Goal: Ask a question

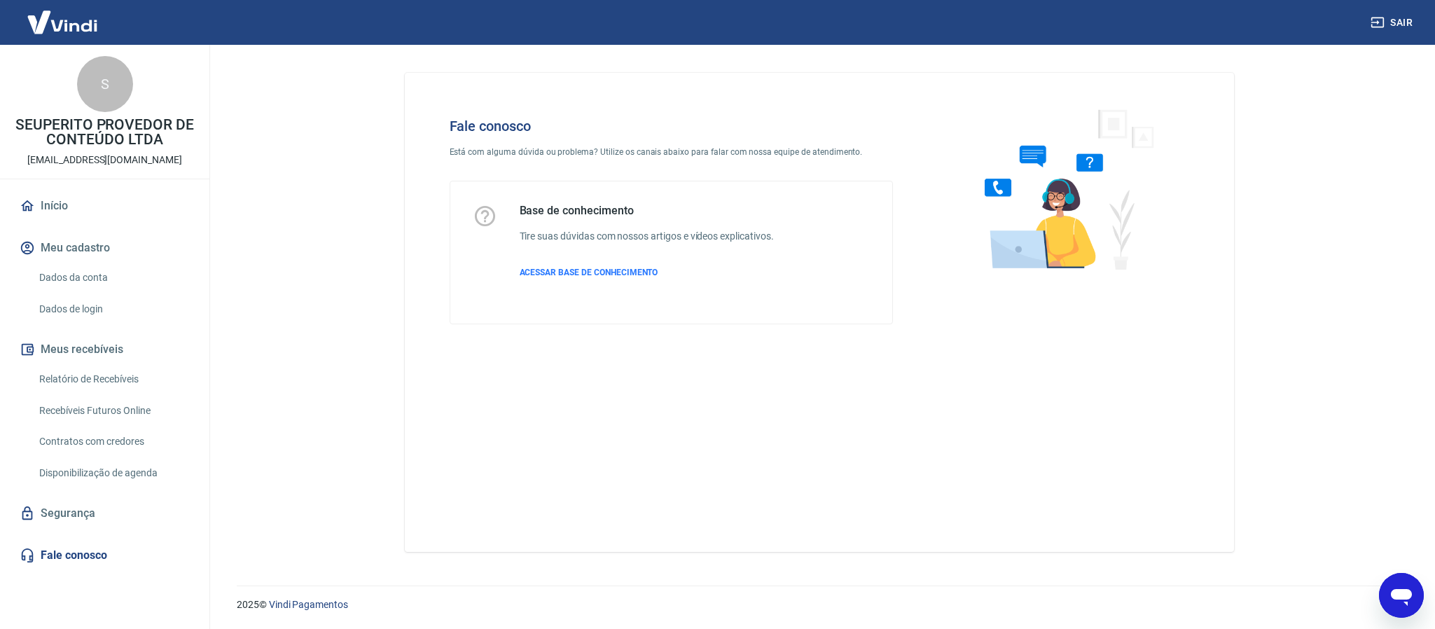
scroll to position [164, 0]
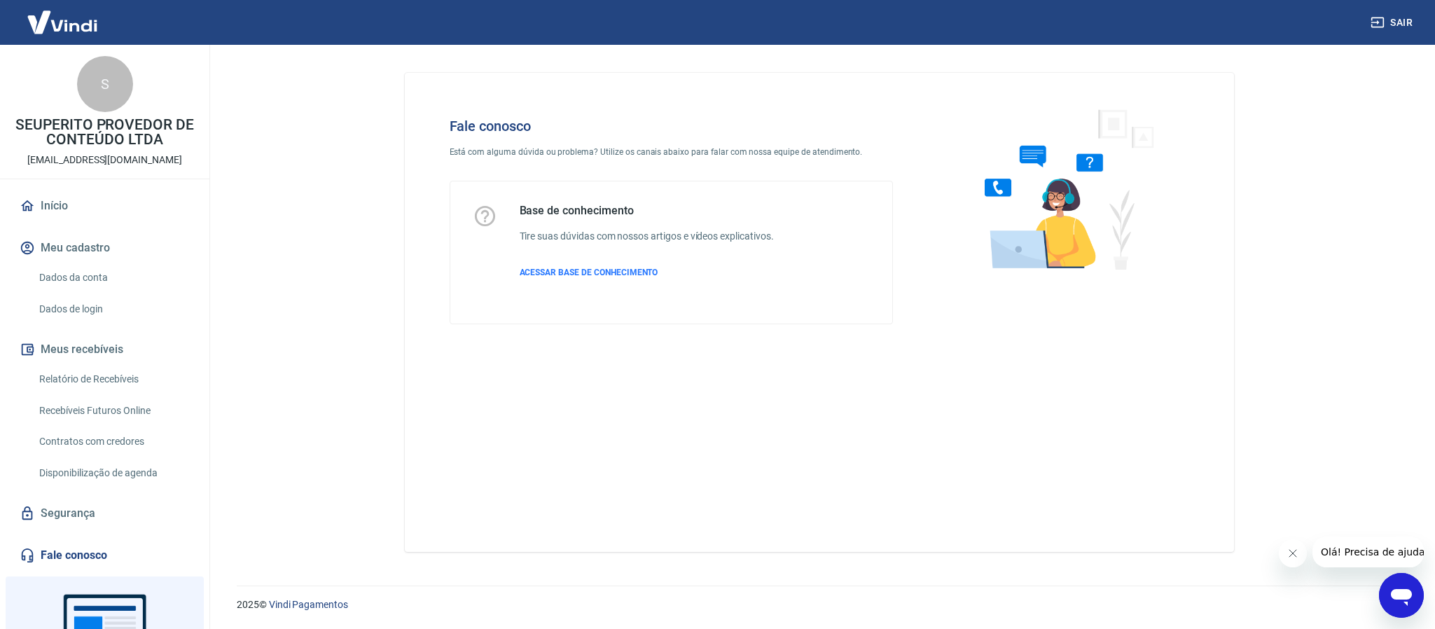
click at [1292, 554] on icon "Fechar mensagem da empresa" at bounding box center [1291, 553] width 11 height 11
click at [1404, 598] on icon "Abrir janela de mensagens" at bounding box center [1401, 597] width 21 height 17
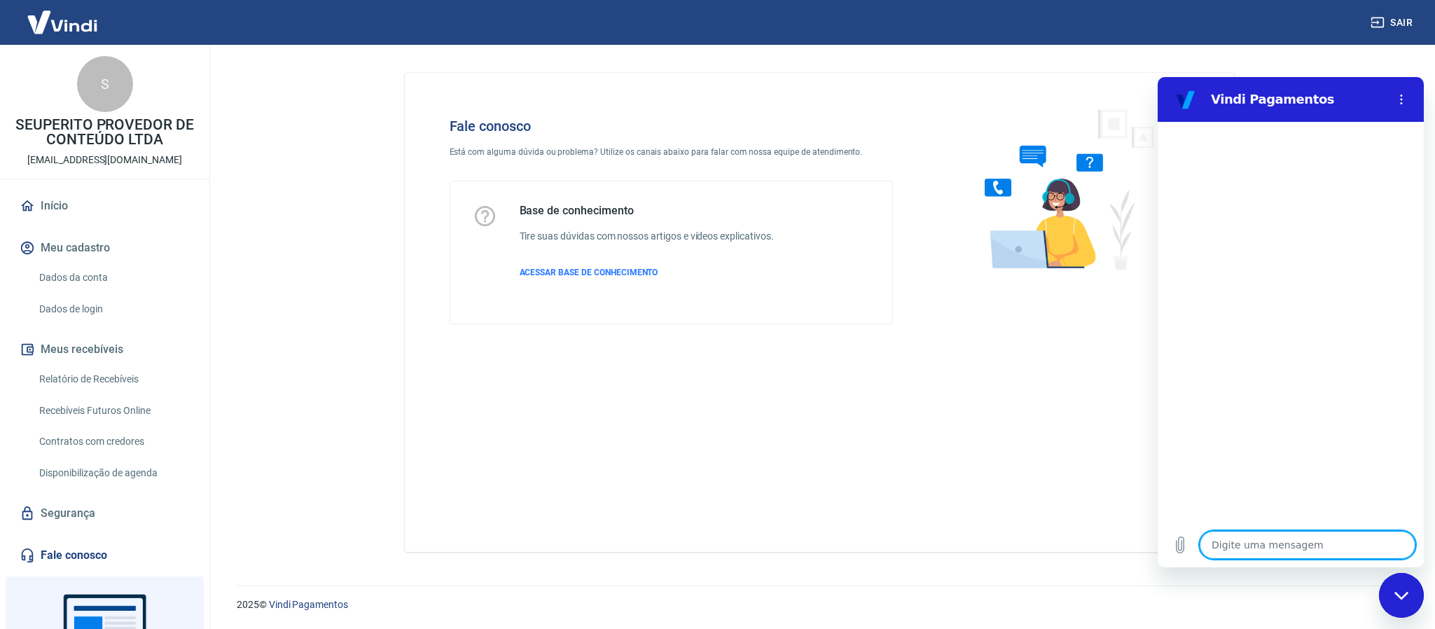
click at [1253, 545] on textarea at bounding box center [1307, 545] width 216 height 28
type textarea "a"
type textarea "x"
type textarea "aj"
type textarea "x"
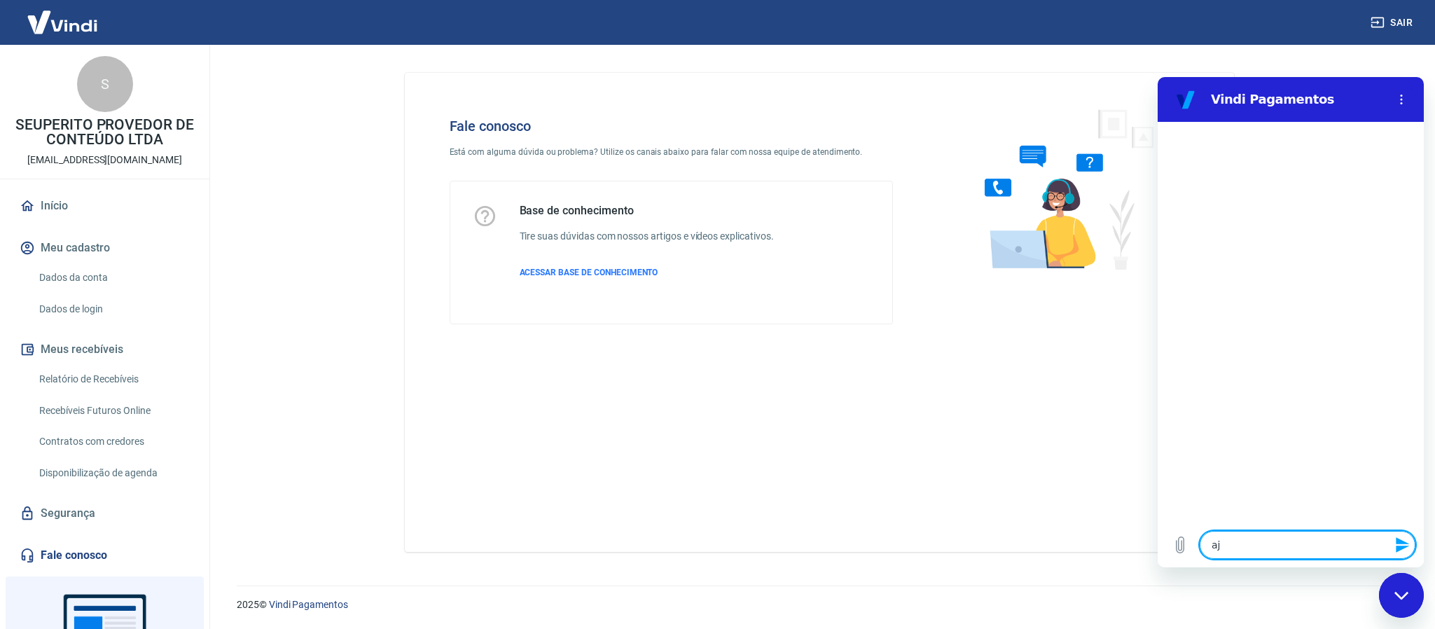
type textarea "aju"
type textarea "x"
type textarea "ajud"
type textarea "x"
type textarea "ajuda"
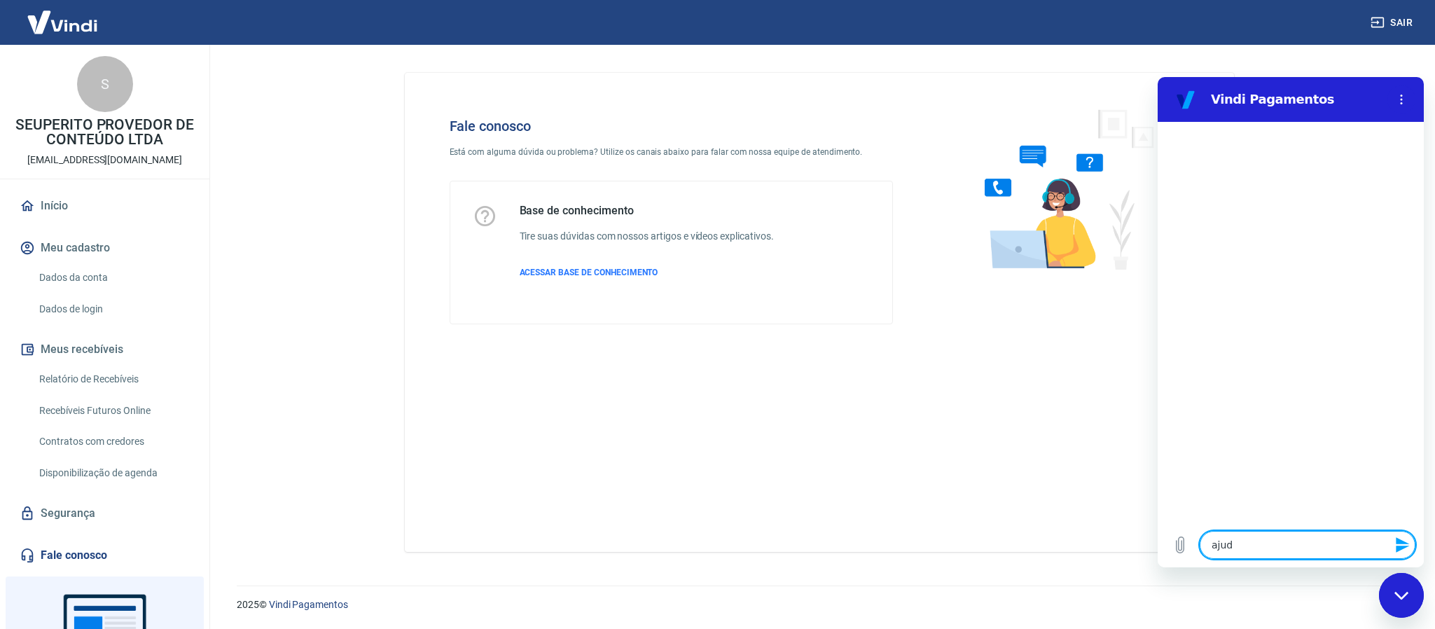
type textarea "x"
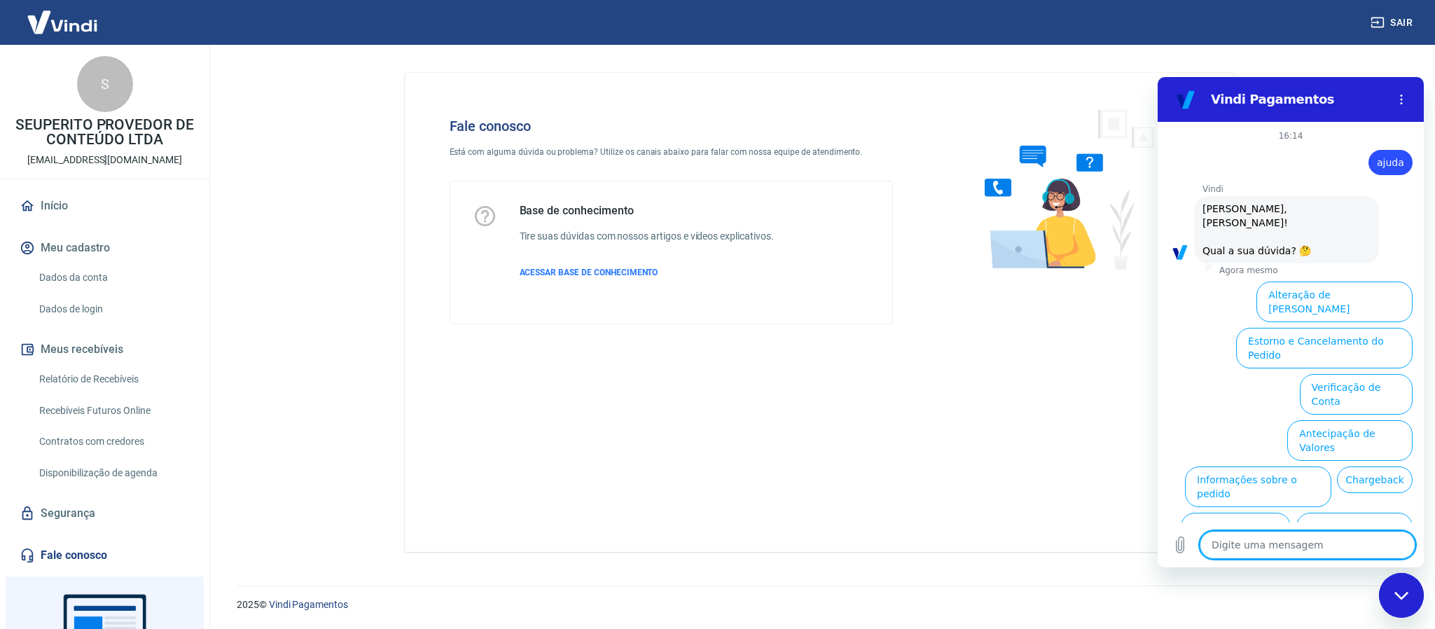
scroll to position [38, 0]
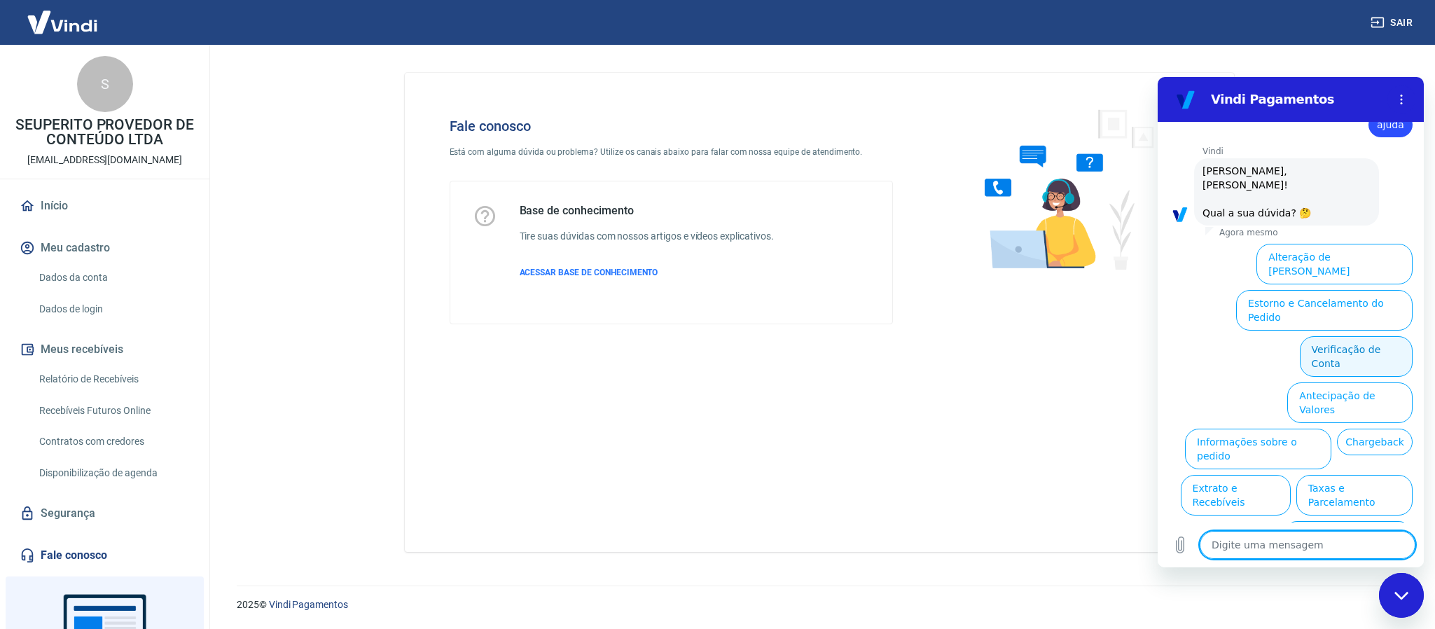
click at [1368, 336] on button "Verificação de Conta" at bounding box center [1355, 356] width 113 height 41
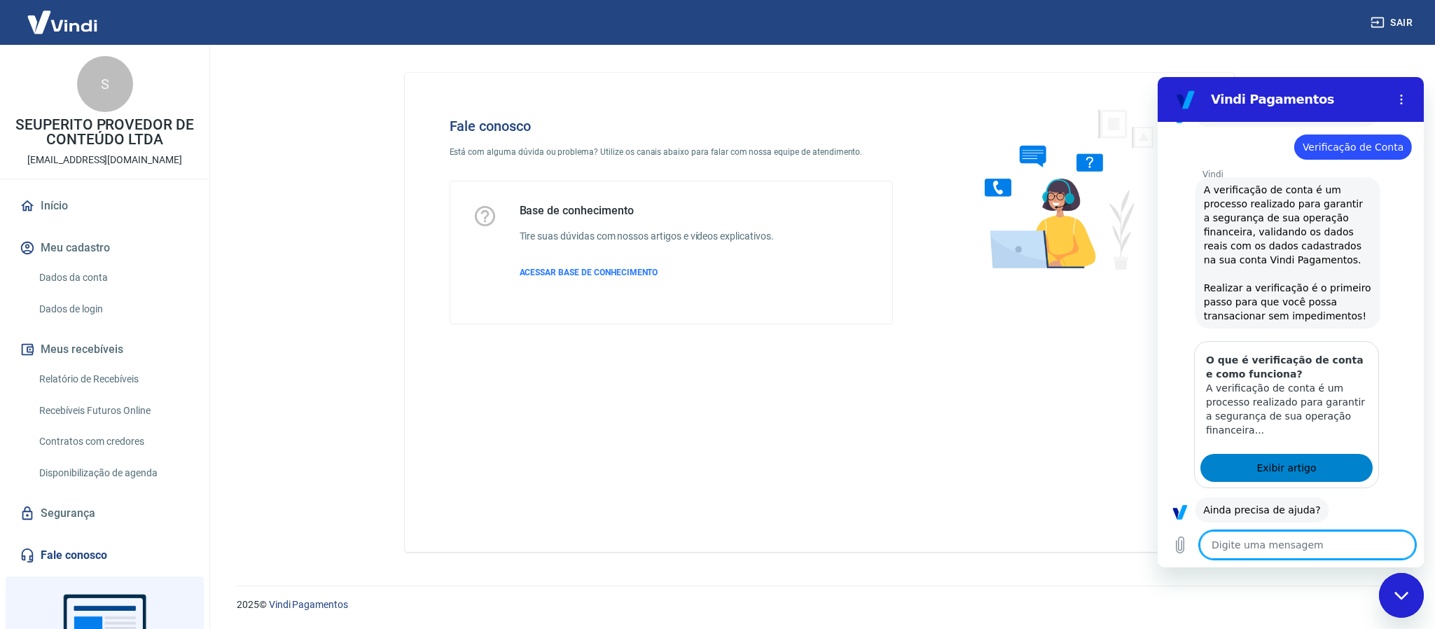
scroll to position [172, 0]
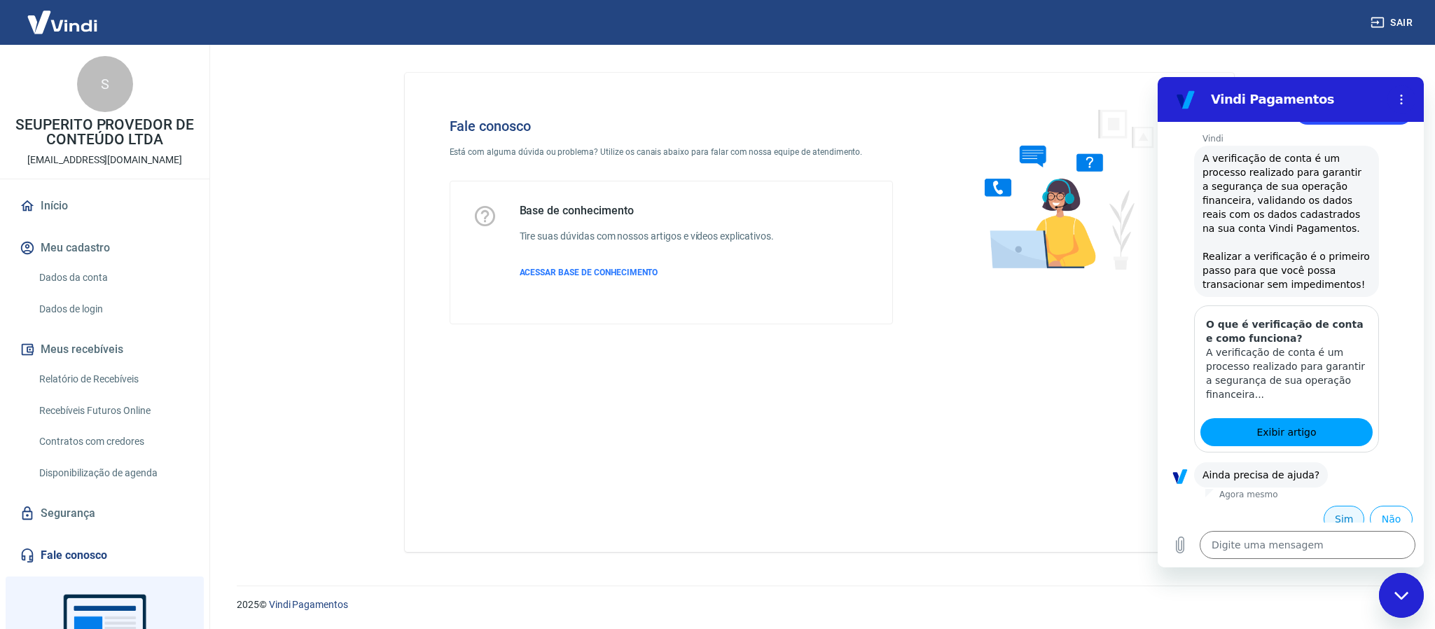
click at [1323, 506] on button "Sim" at bounding box center [1343, 519] width 41 height 27
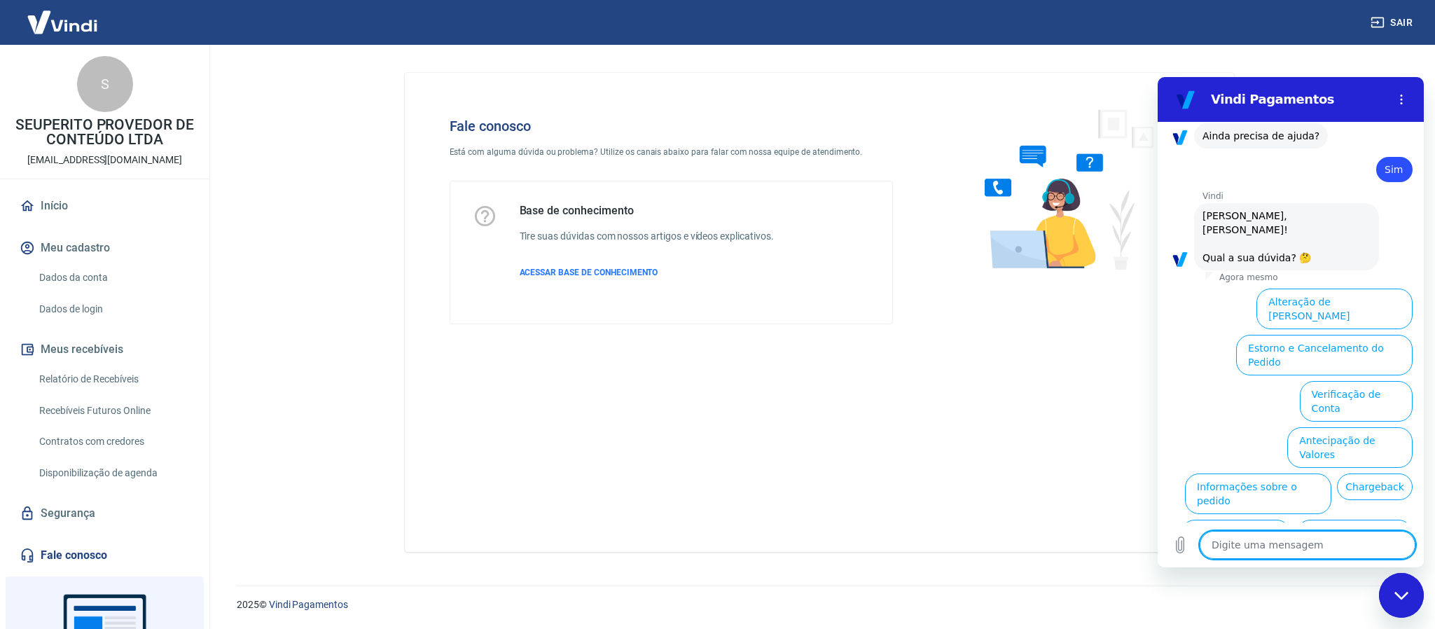
scroll to position [543, 0]
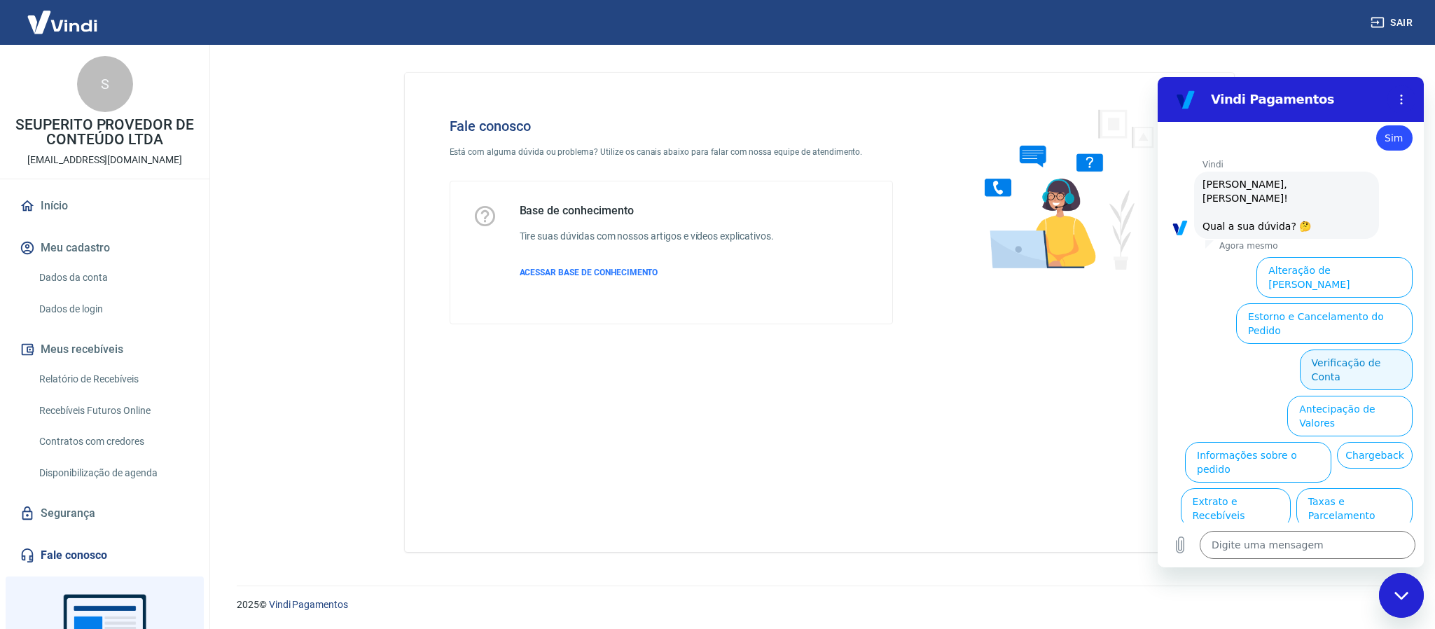
click at [1339, 349] on button "Verificação de Conta" at bounding box center [1355, 369] width 113 height 41
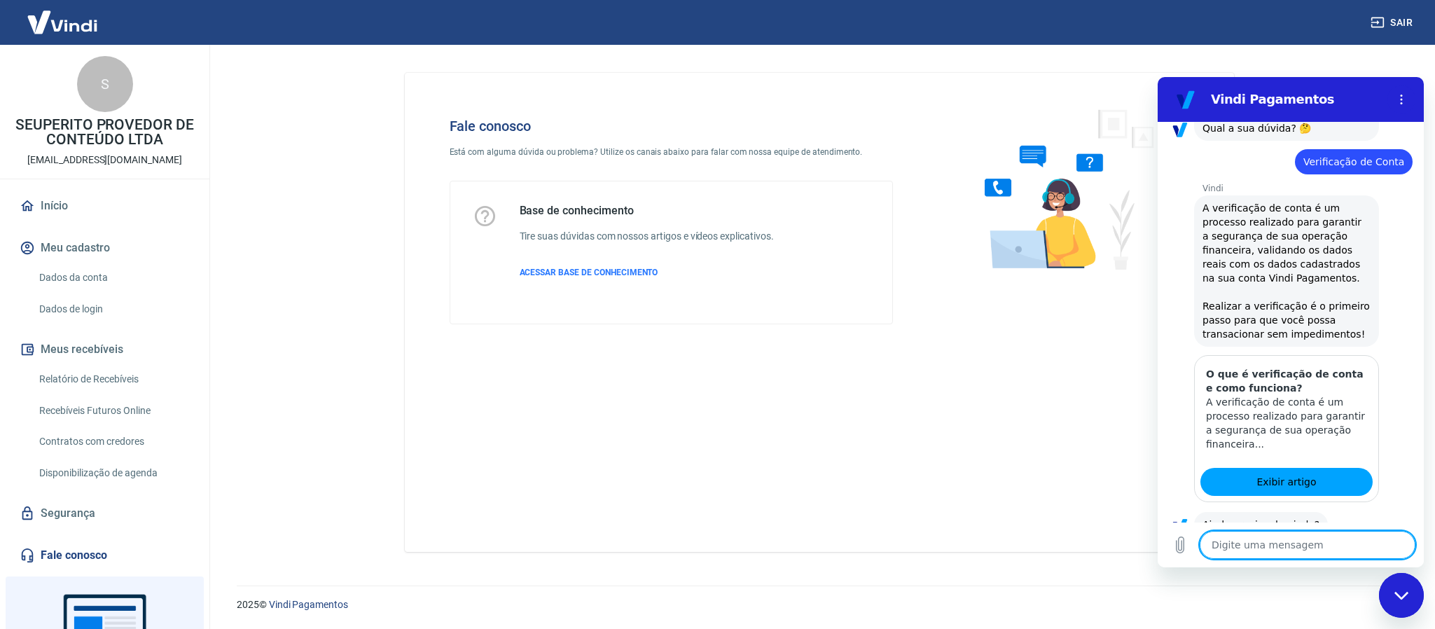
scroll to position [676, 0]
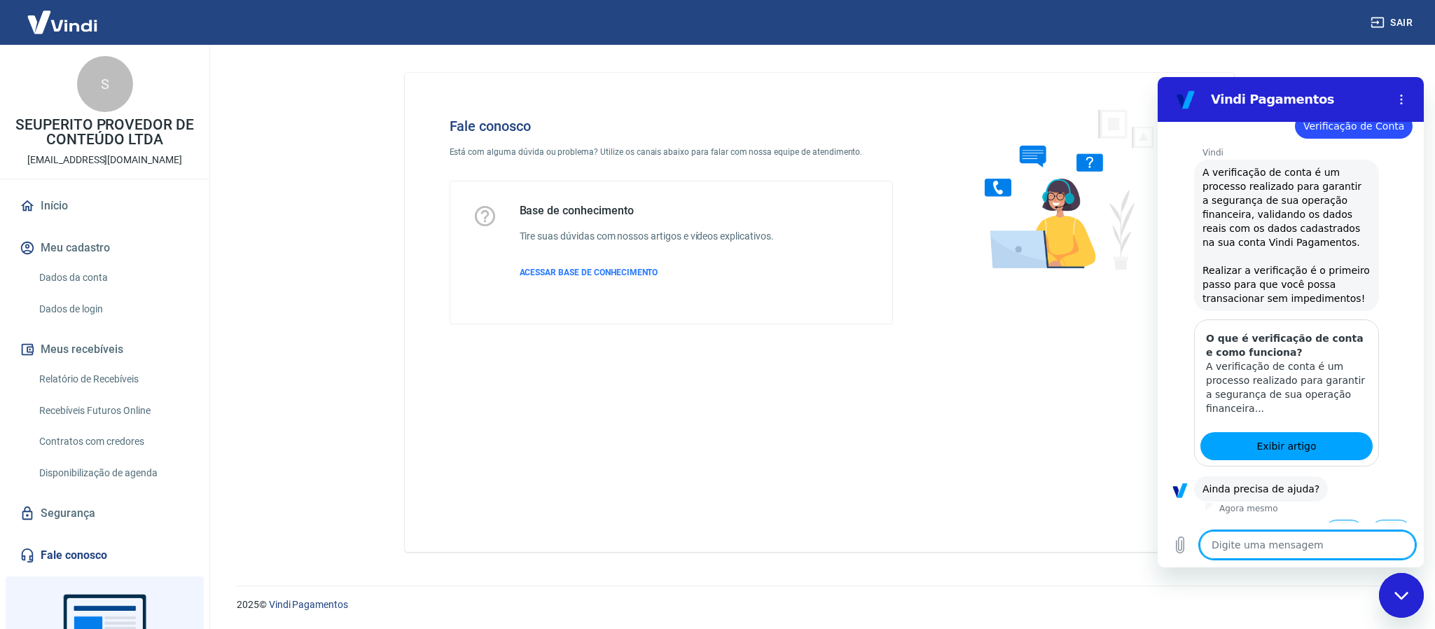
click at [1324, 520] on button "Sim" at bounding box center [1343, 533] width 41 height 27
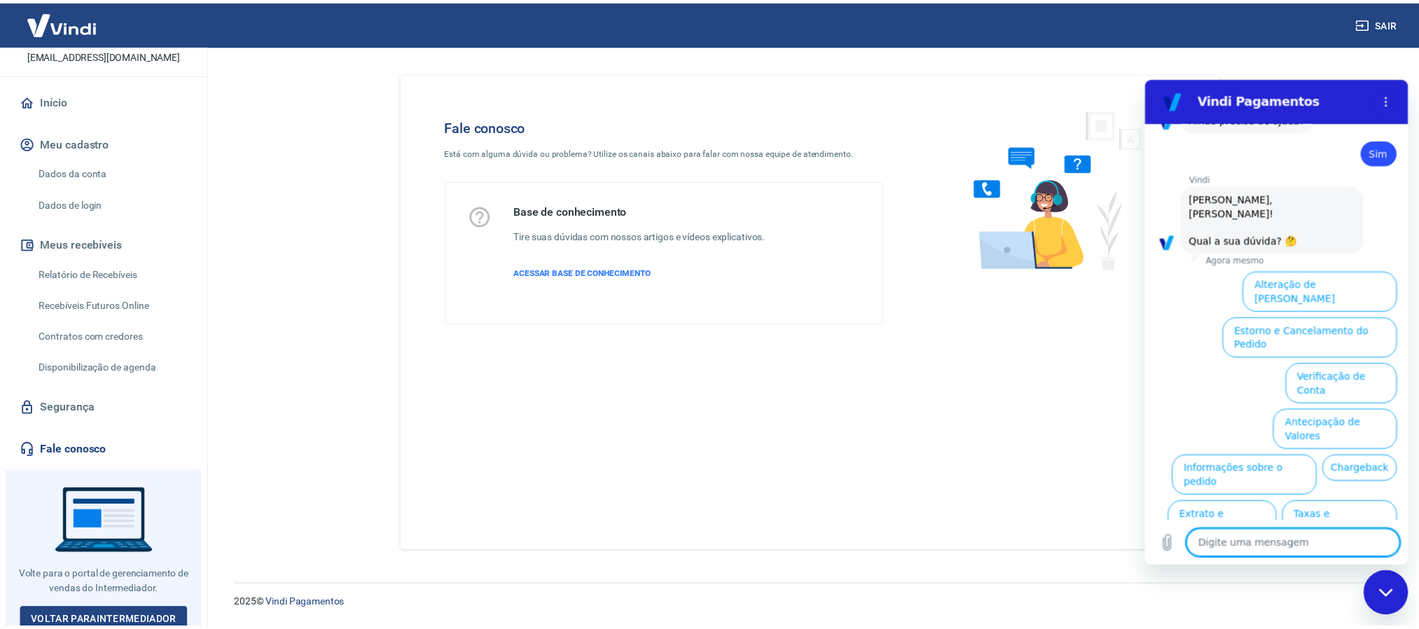
scroll to position [108, 0]
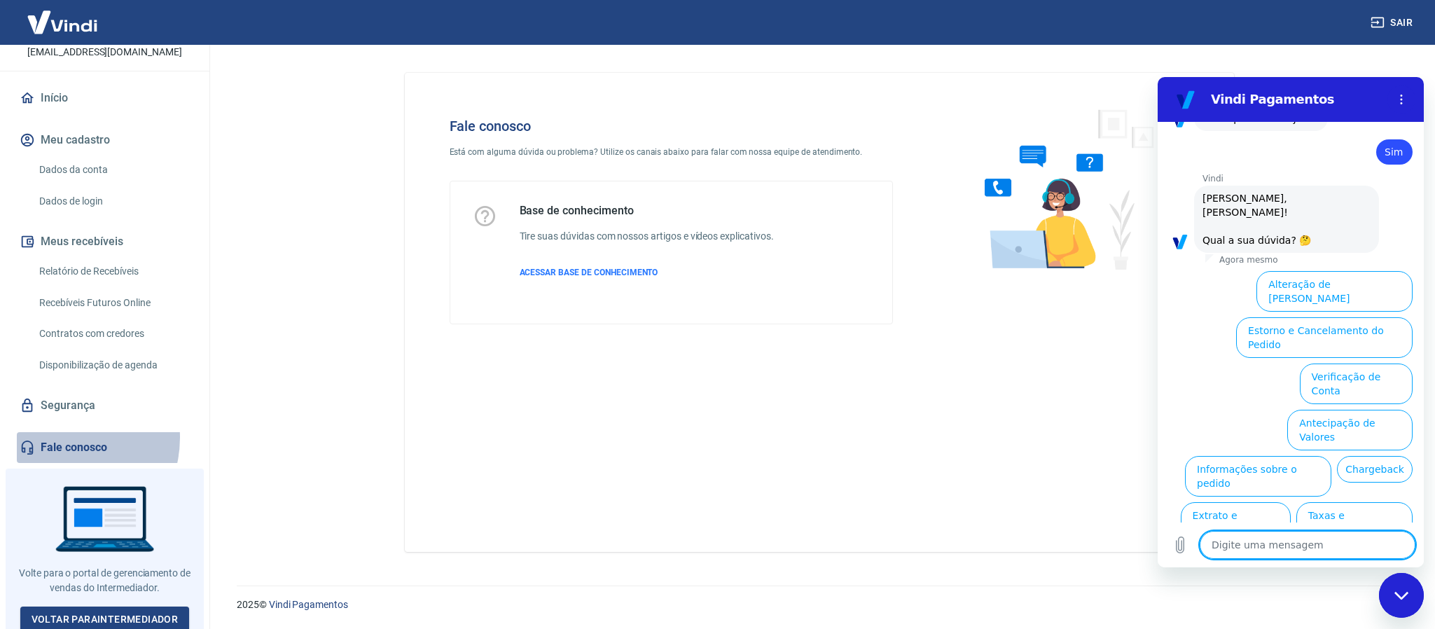
click at [60, 437] on link "Fale conosco" at bounding box center [105, 447] width 176 height 31
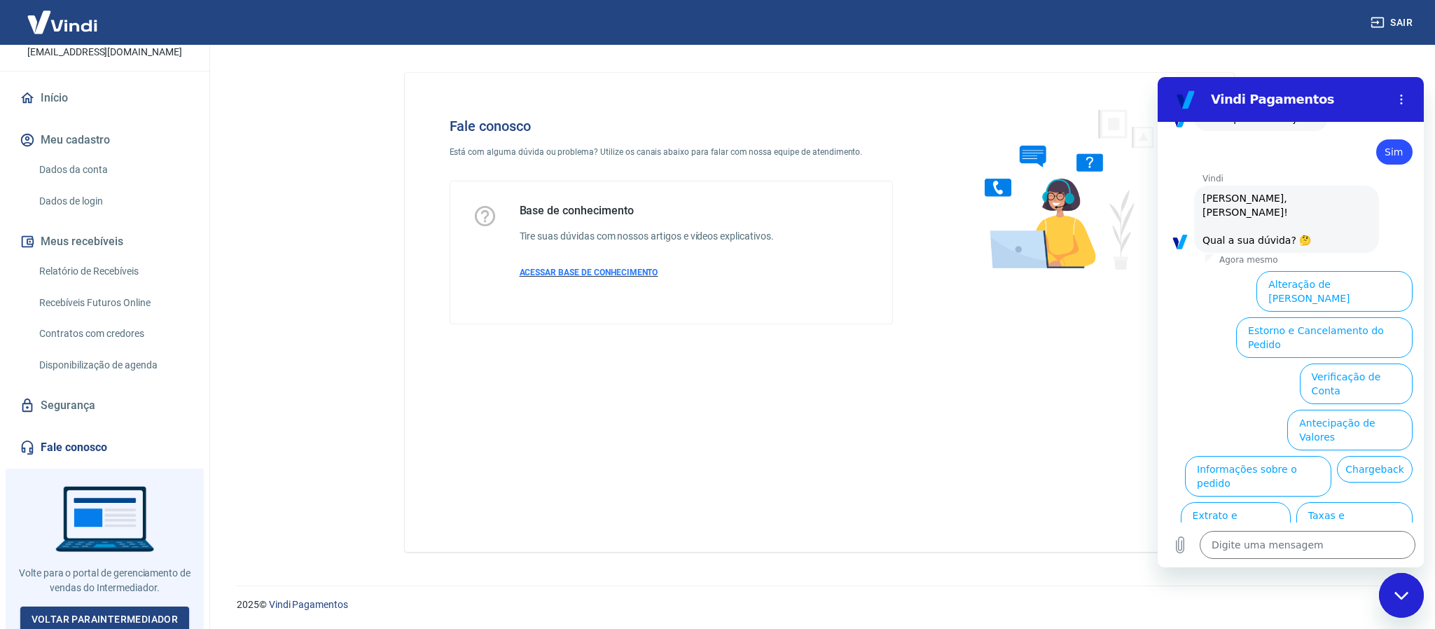
click at [622, 275] on span "ACESSAR BASE DE CONHECIMENTO" at bounding box center [589, 272] width 139 height 10
click at [62, 132] on button "Meu cadastro" at bounding box center [105, 140] width 176 height 31
click at [50, 93] on link "Início" at bounding box center [105, 98] width 176 height 31
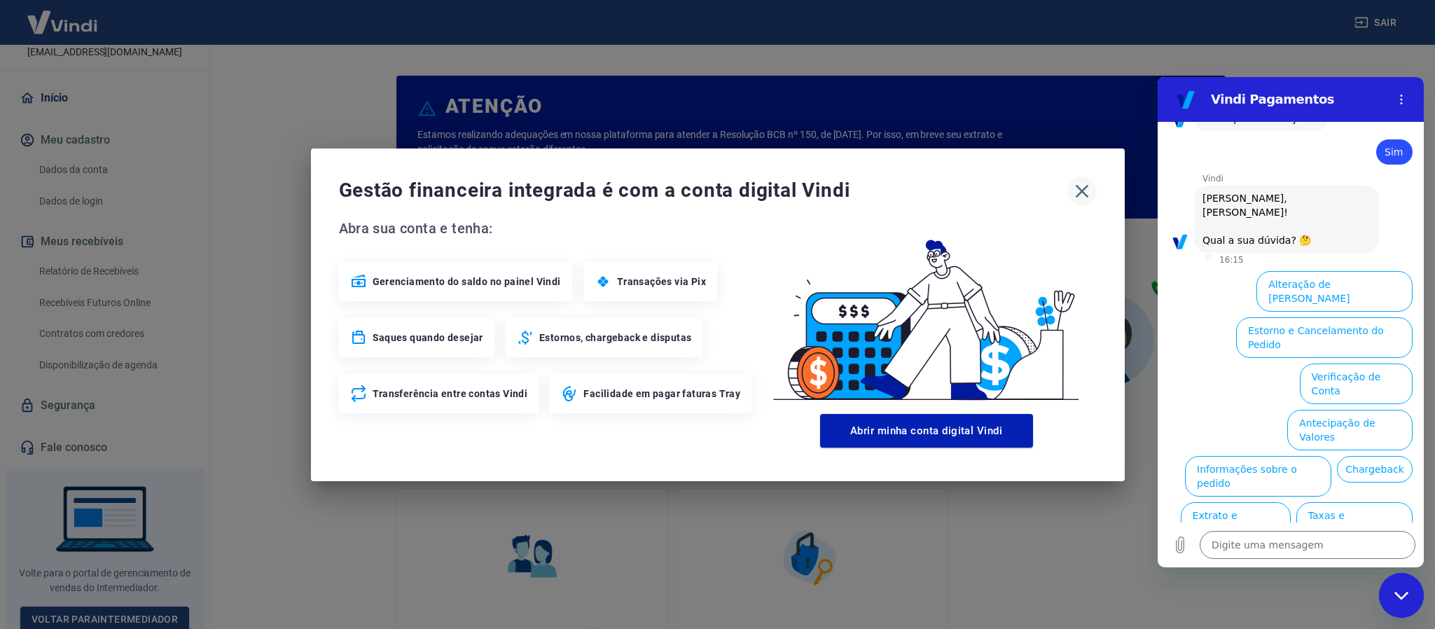
click at [1085, 192] on icon "button" at bounding box center [1082, 191] width 22 height 22
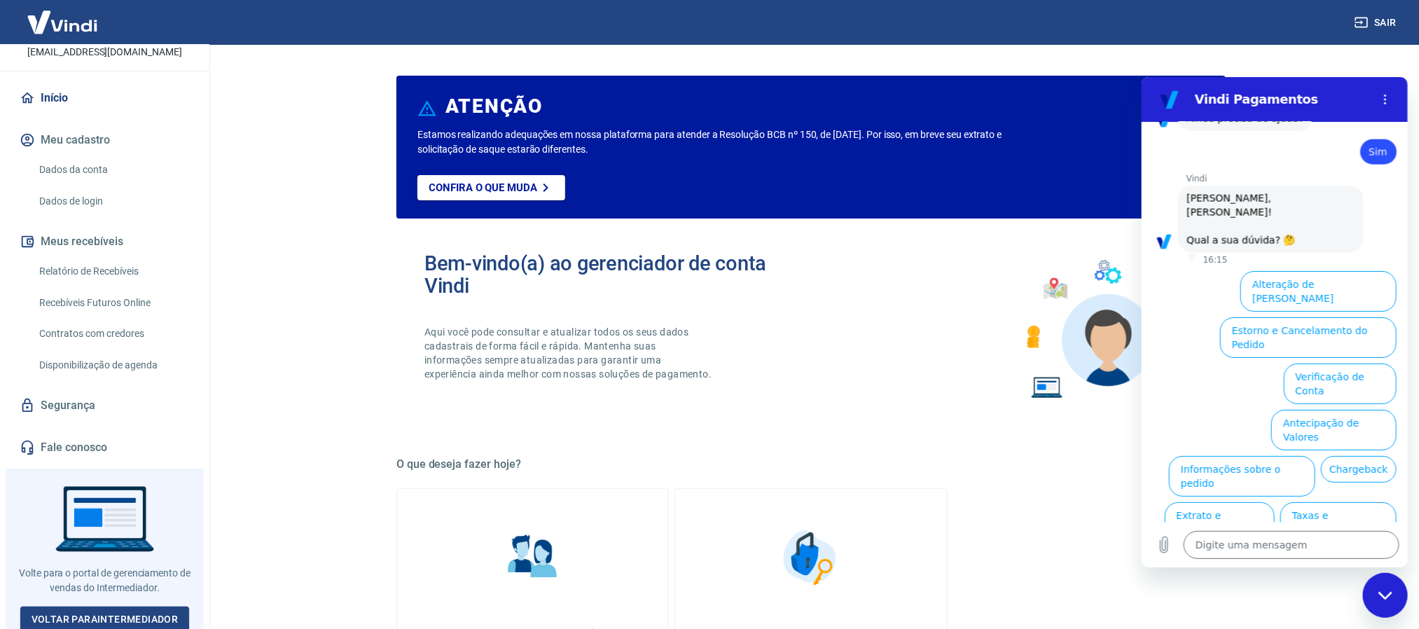
click at [1390, 600] on div "Fechar janela de mensagens" at bounding box center [1384, 594] width 42 height 42
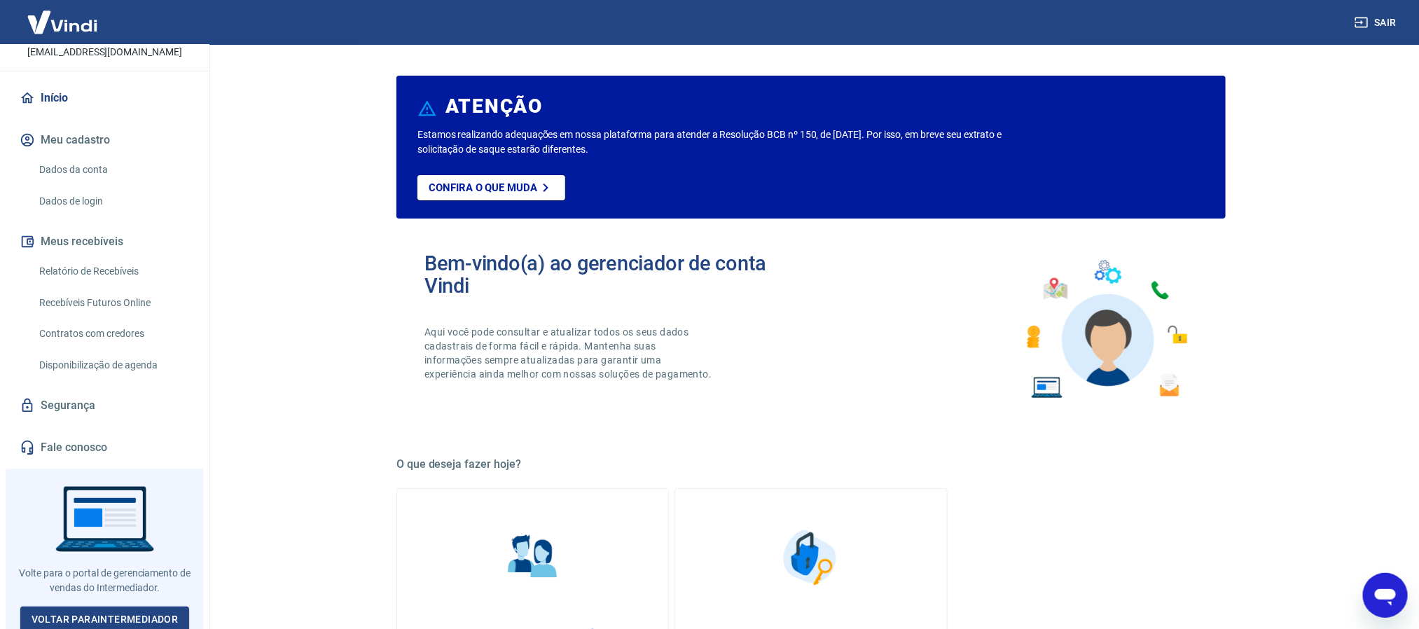
type textarea "x"
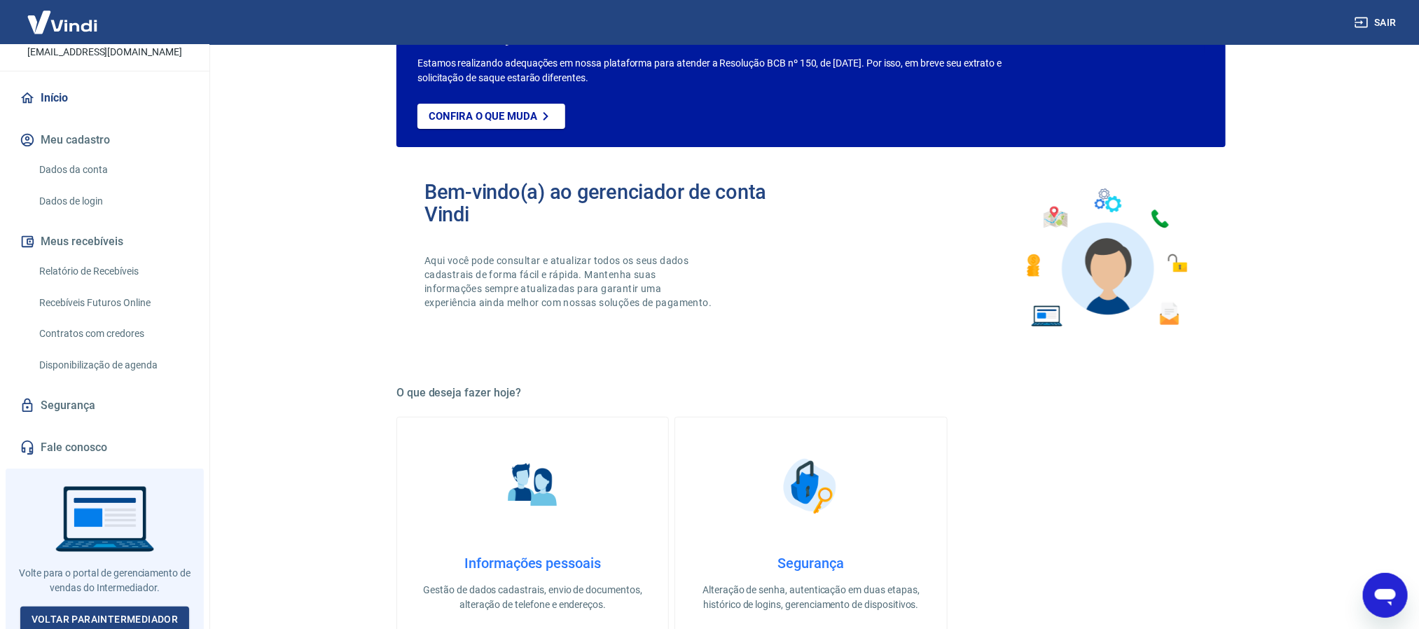
scroll to position [105, 0]
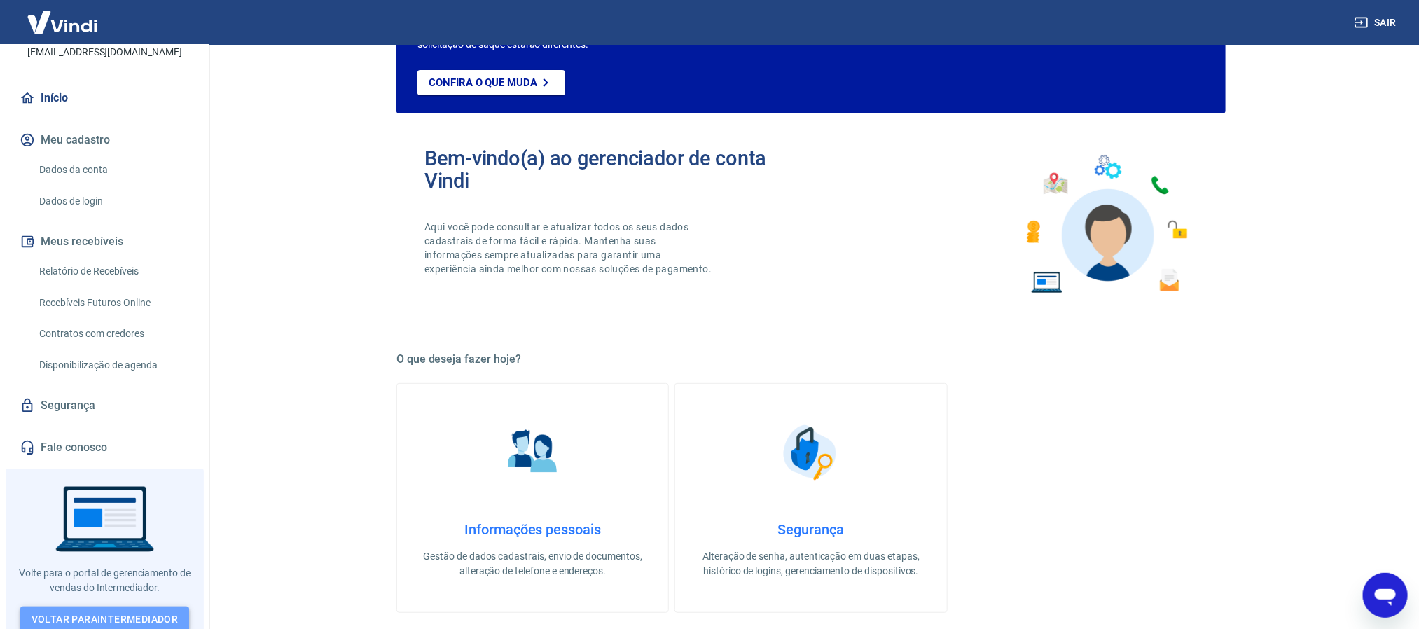
click at [70, 610] on link "Voltar para Intermediador" at bounding box center [104, 619] width 169 height 26
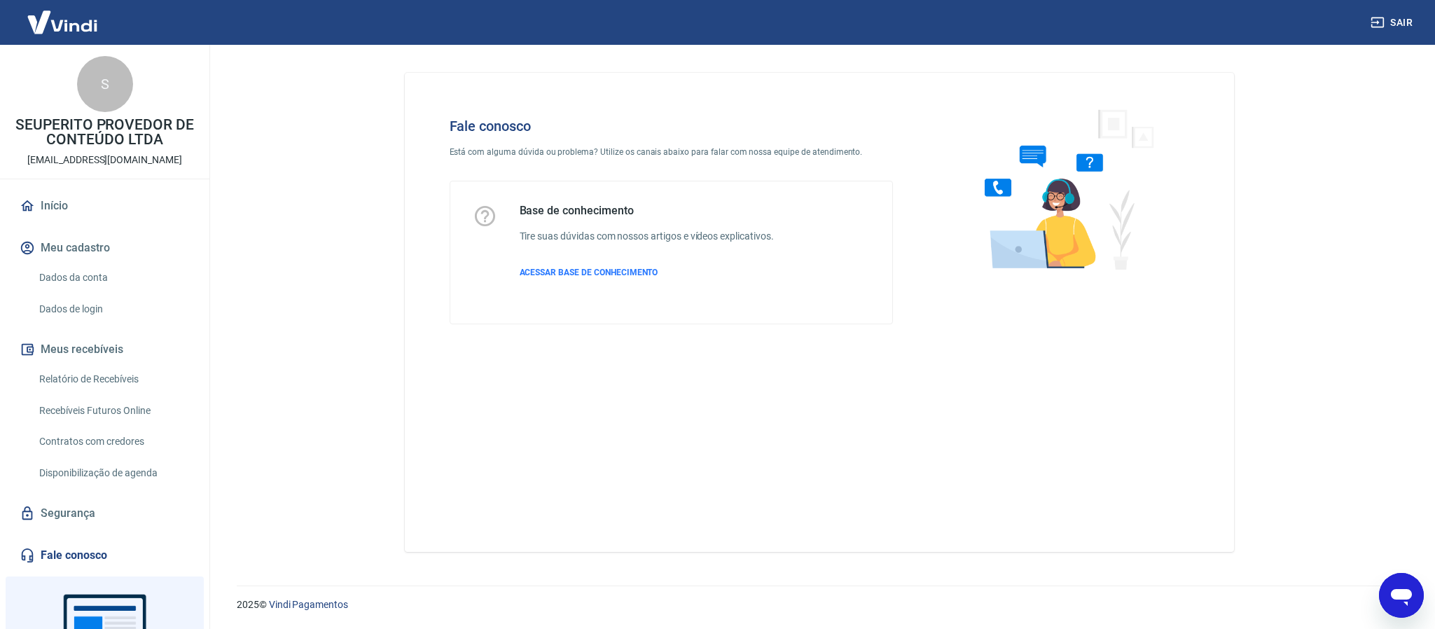
click at [1400, 598] on icon "Abrir janela de mensagens" at bounding box center [1401, 597] width 21 height 17
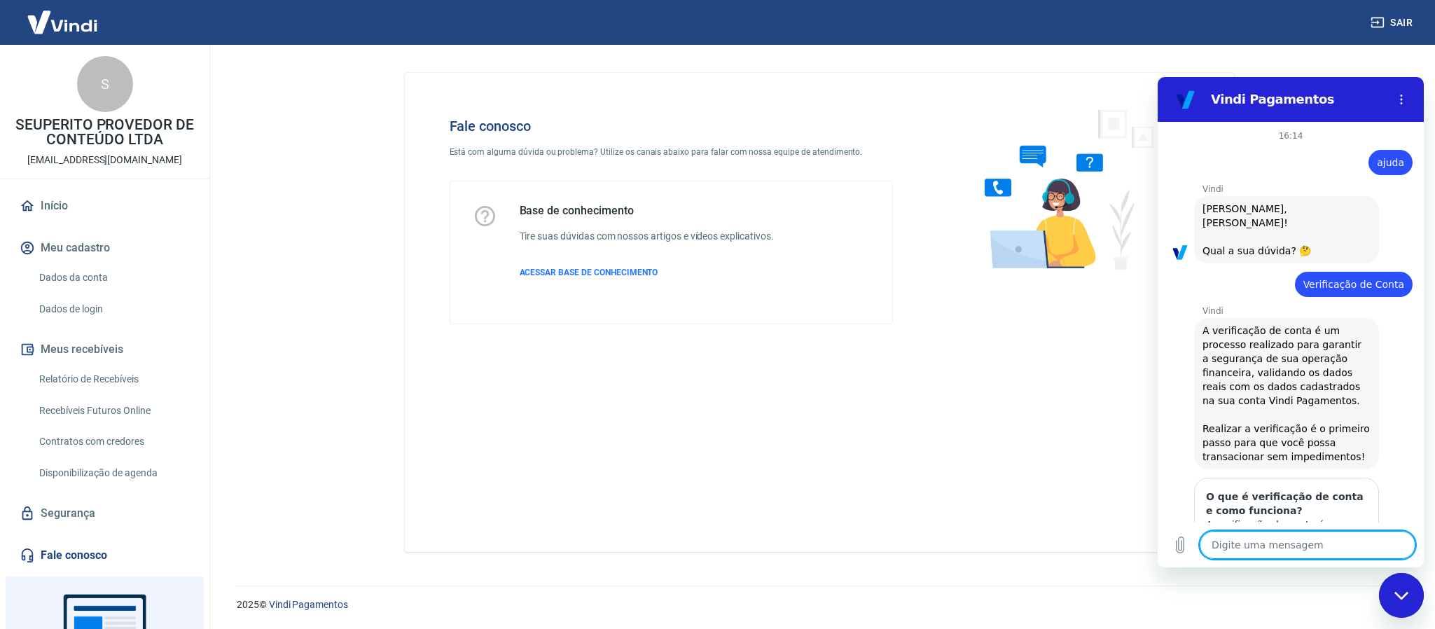
scroll to position [1047, 0]
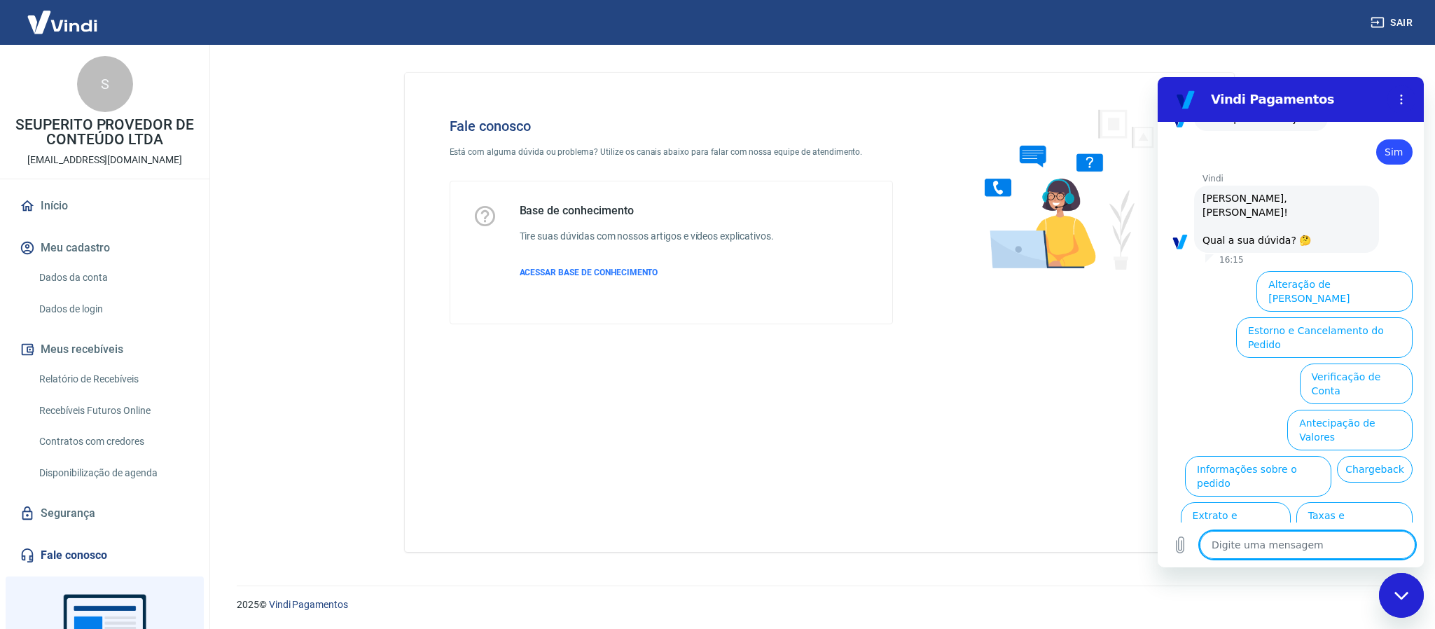
click at [1247, 550] on textarea at bounding box center [1307, 545] width 216 height 28
type textarea "d"
type textarea "x"
type textarea "du"
type textarea "x"
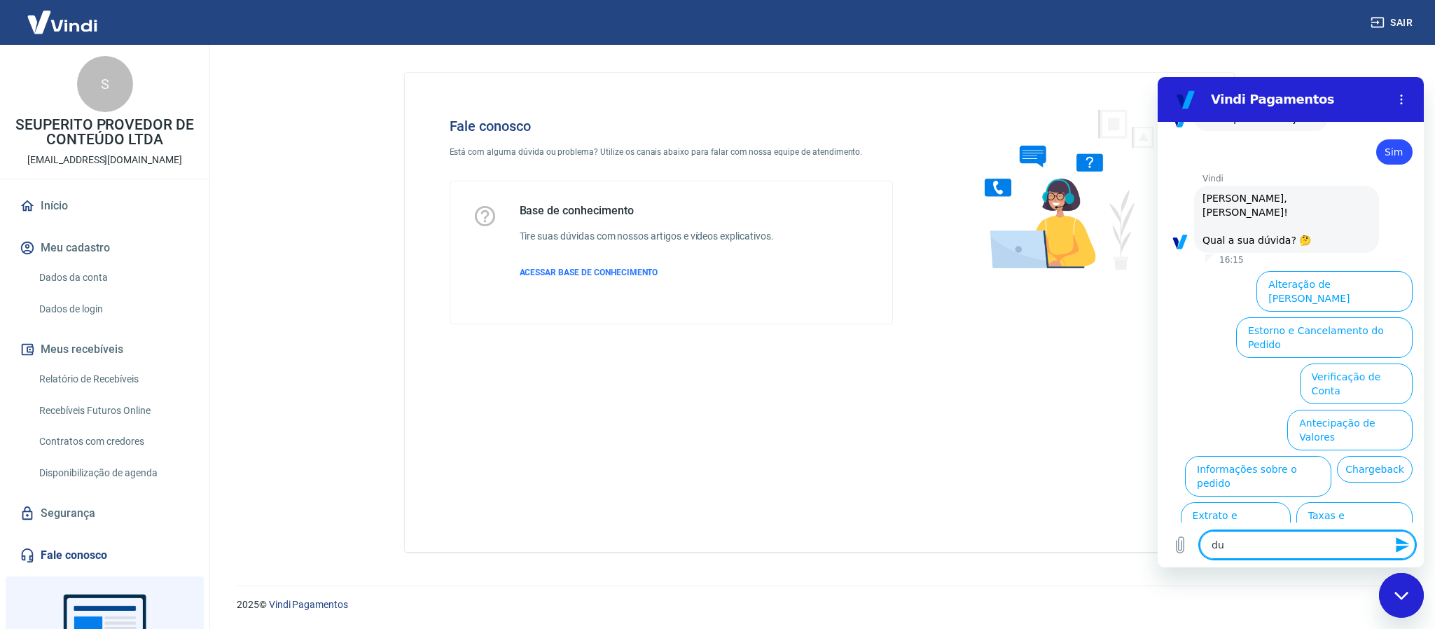
type textarea "duv"
type textarea "x"
type textarea "duvi"
type textarea "x"
type textarea "duvid"
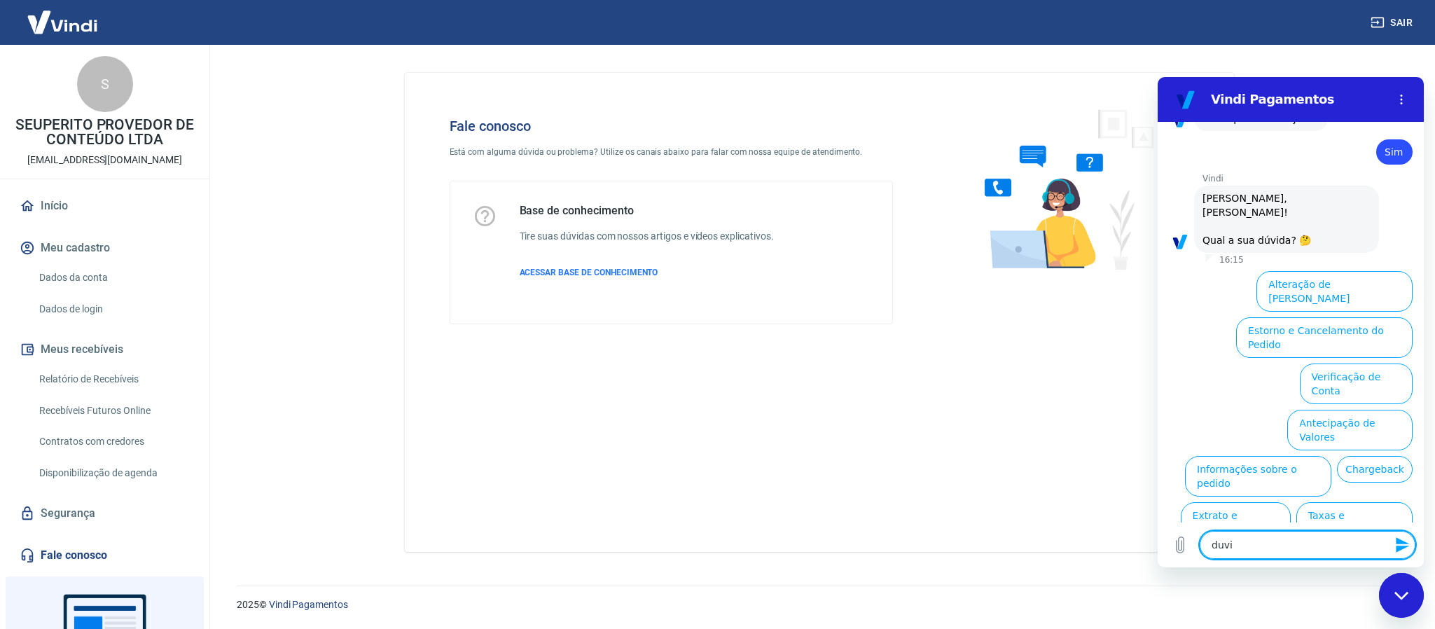
type textarea "x"
type textarea "duvida"
type textarea "x"
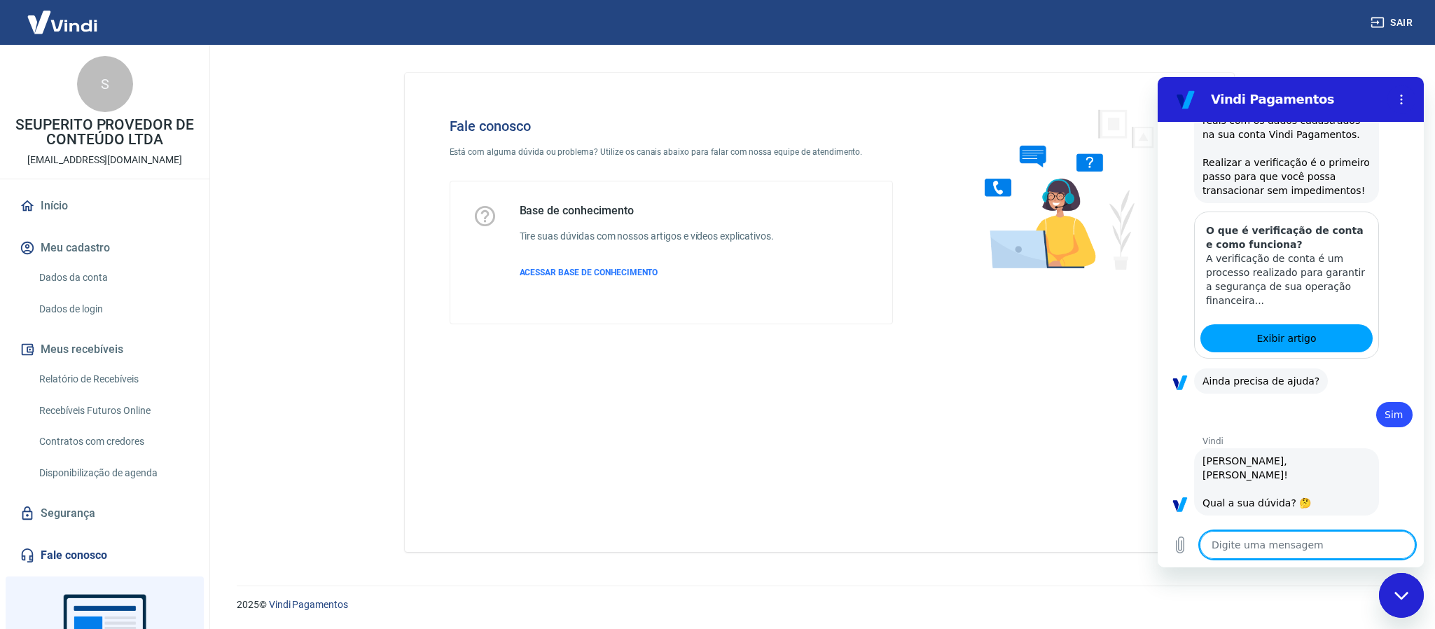
type textarea "x"
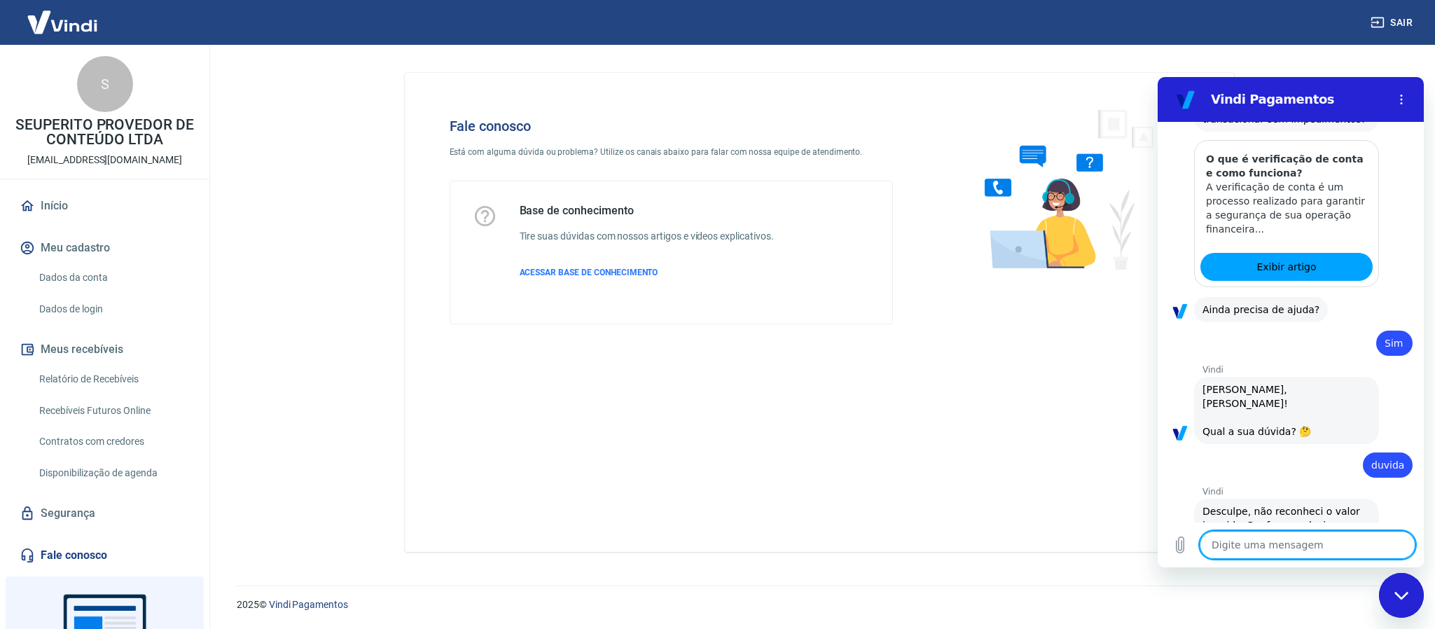
scroll to position [859, 0]
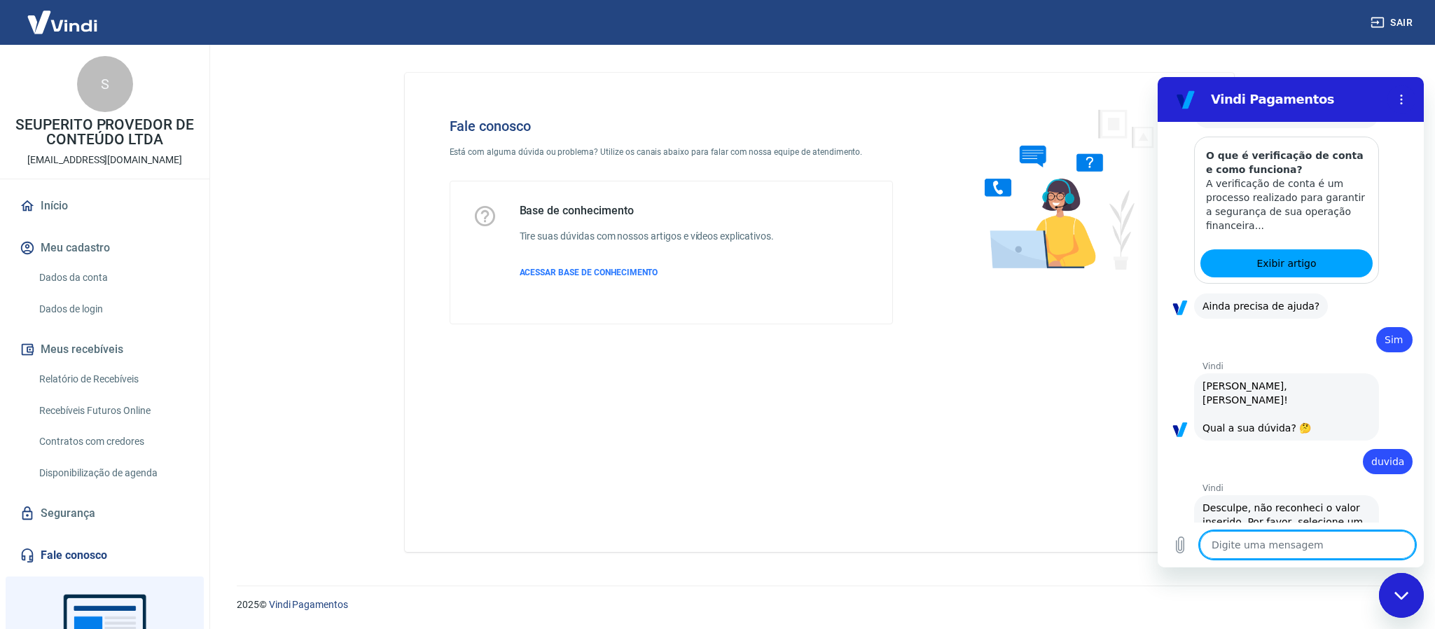
type textarea "d"
type textarea "x"
type textarea "du"
type textarea "x"
type textarea "duv"
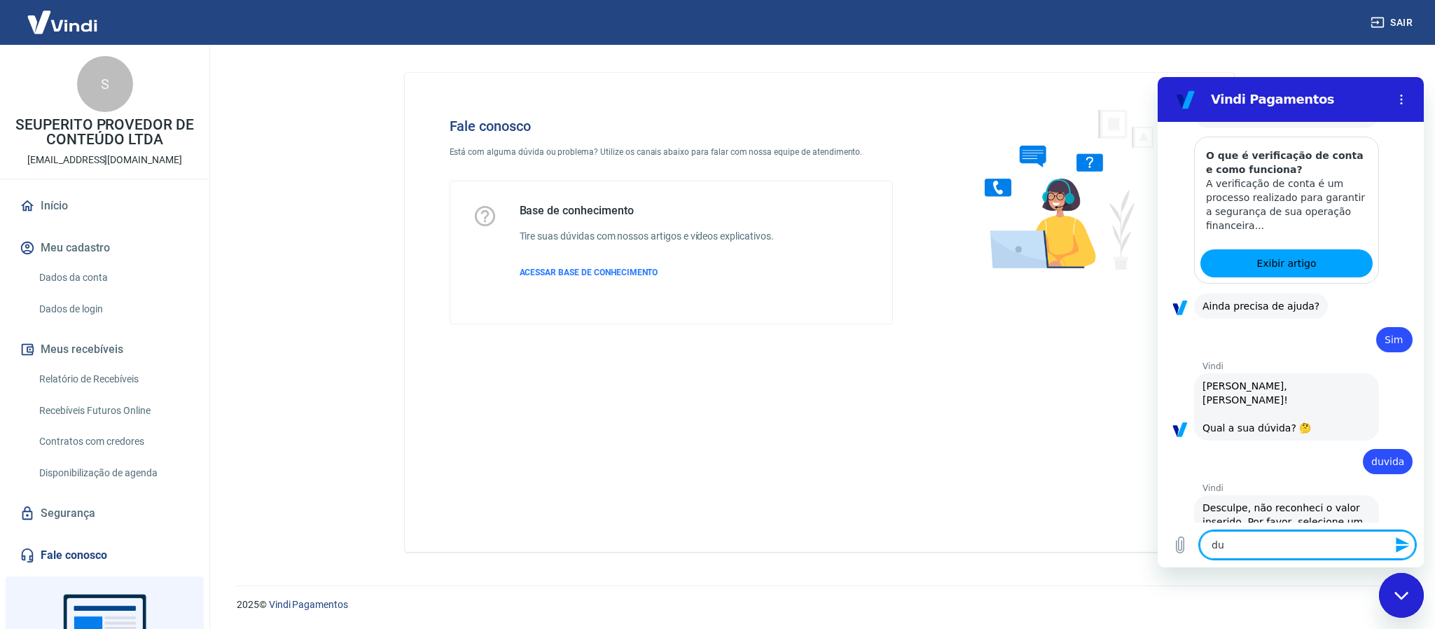
type textarea "x"
type textarea "duvi"
type textarea "x"
type textarea "duvia"
type textarea "x"
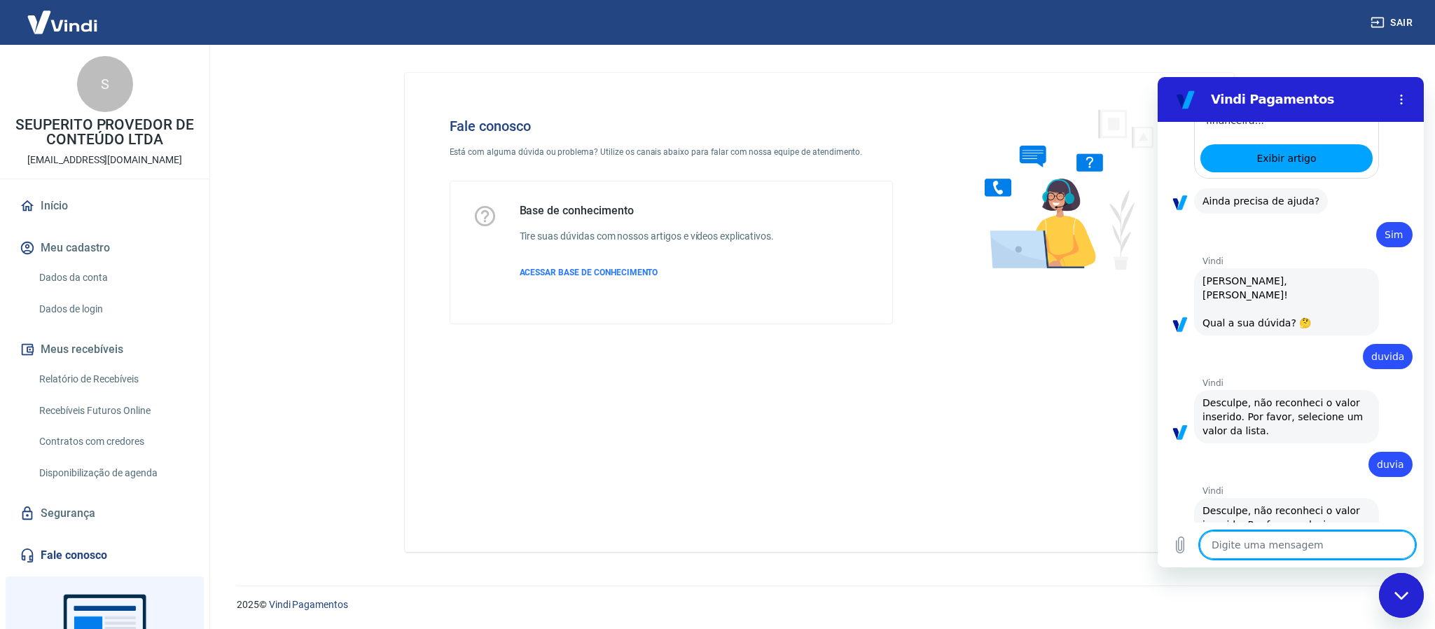
scroll to position [967, 0]
click at [1402, 586] on div "Fechar janela de mensagens" at bounding box center [1401, 595] width 42 height 42
type textarea "x"
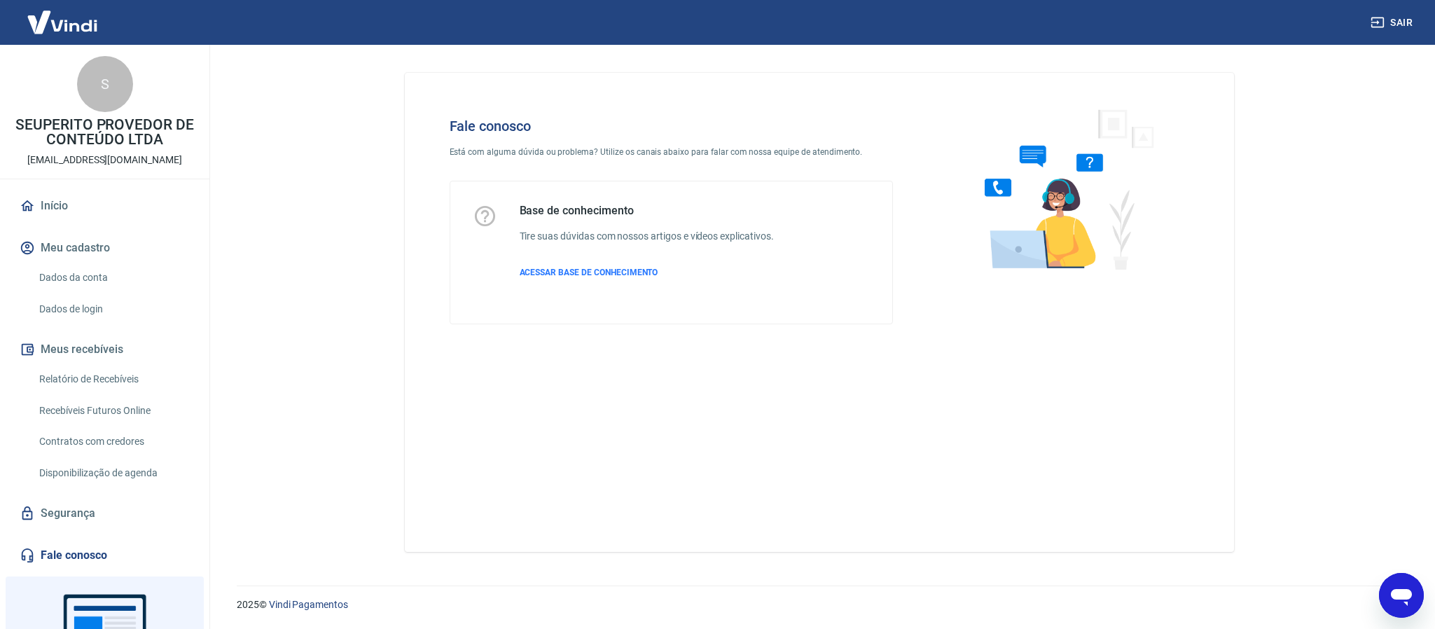
scroll to position [1047, 0]
click at [50, 351] on button "Meus recebíveis" at bounding box center [105, 349] width 176 height 31
click at [1395, 23] on button "Sair" at bounding box center [1392, 23] width 50 height 26
